Goal: Information Seeking & Learning: Learn about a topic

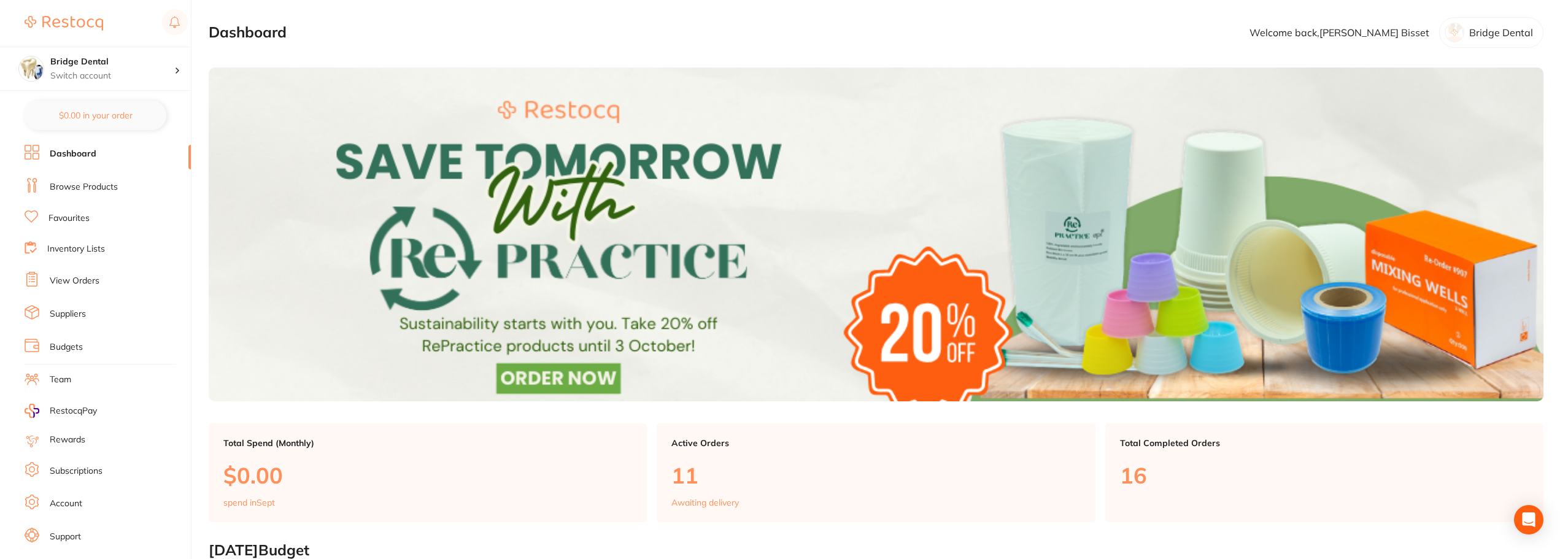
click at [61, 188] on link "Browse Products" at bounding box center [83, 187] width 68 height 12
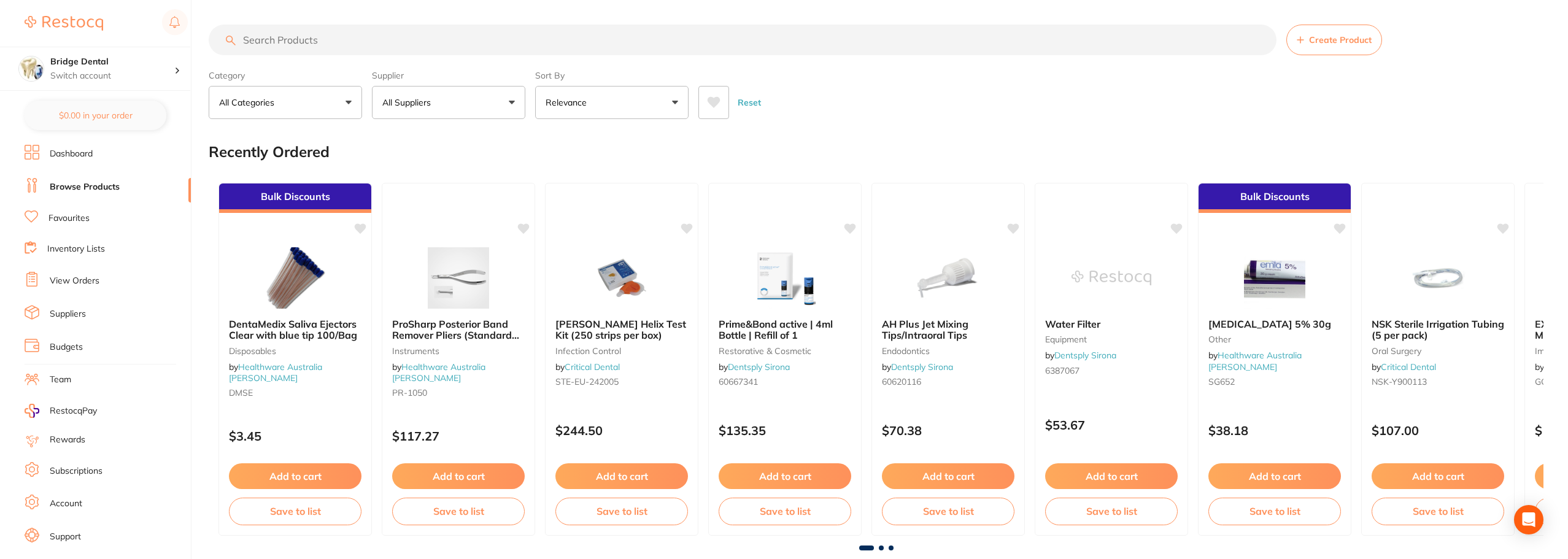
click at [354, 37] on input "search" at bounding box center [742, 40] width 1068 height 31
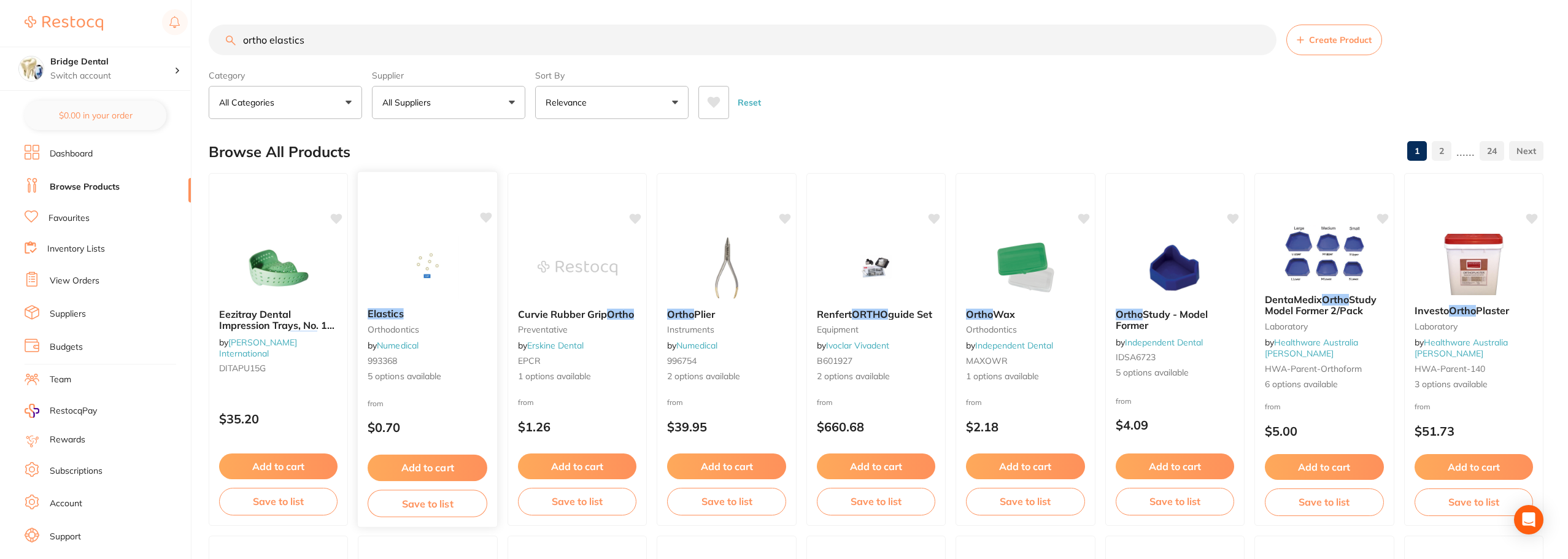
type input "ortho elastics"
click at [431, 347] on div "Elastics orthodontics by Numedical 993368 5 options available" at bounding box center [428, 345] width 140 height 94
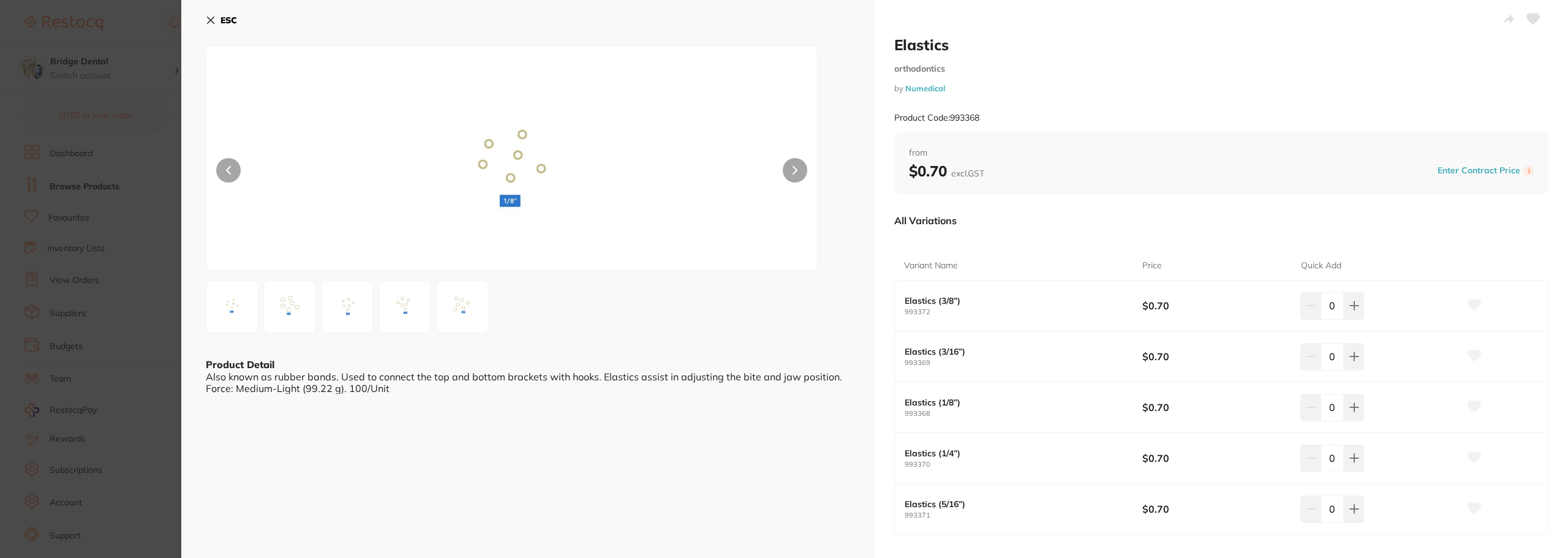
click at [209, 17] on icon at bounding box center [210, 19] width 10 height 10
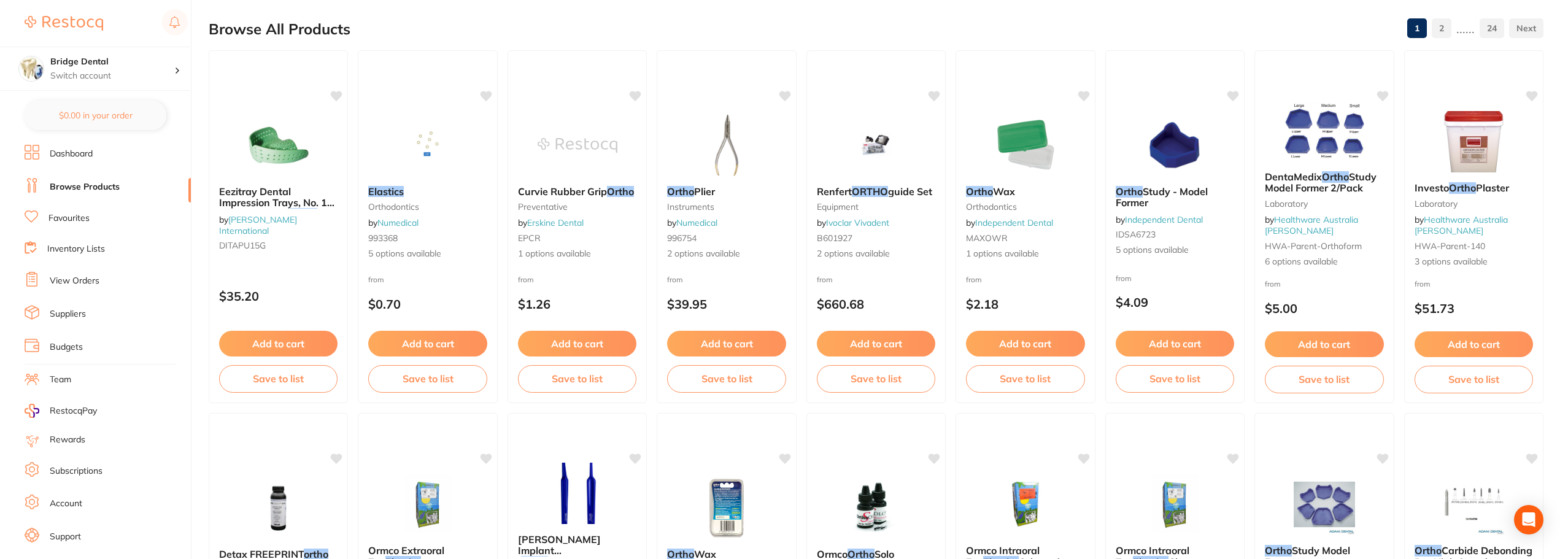
scroll to position [21, 0]
